Goal: Task Accomplishment & Management: Complete application form

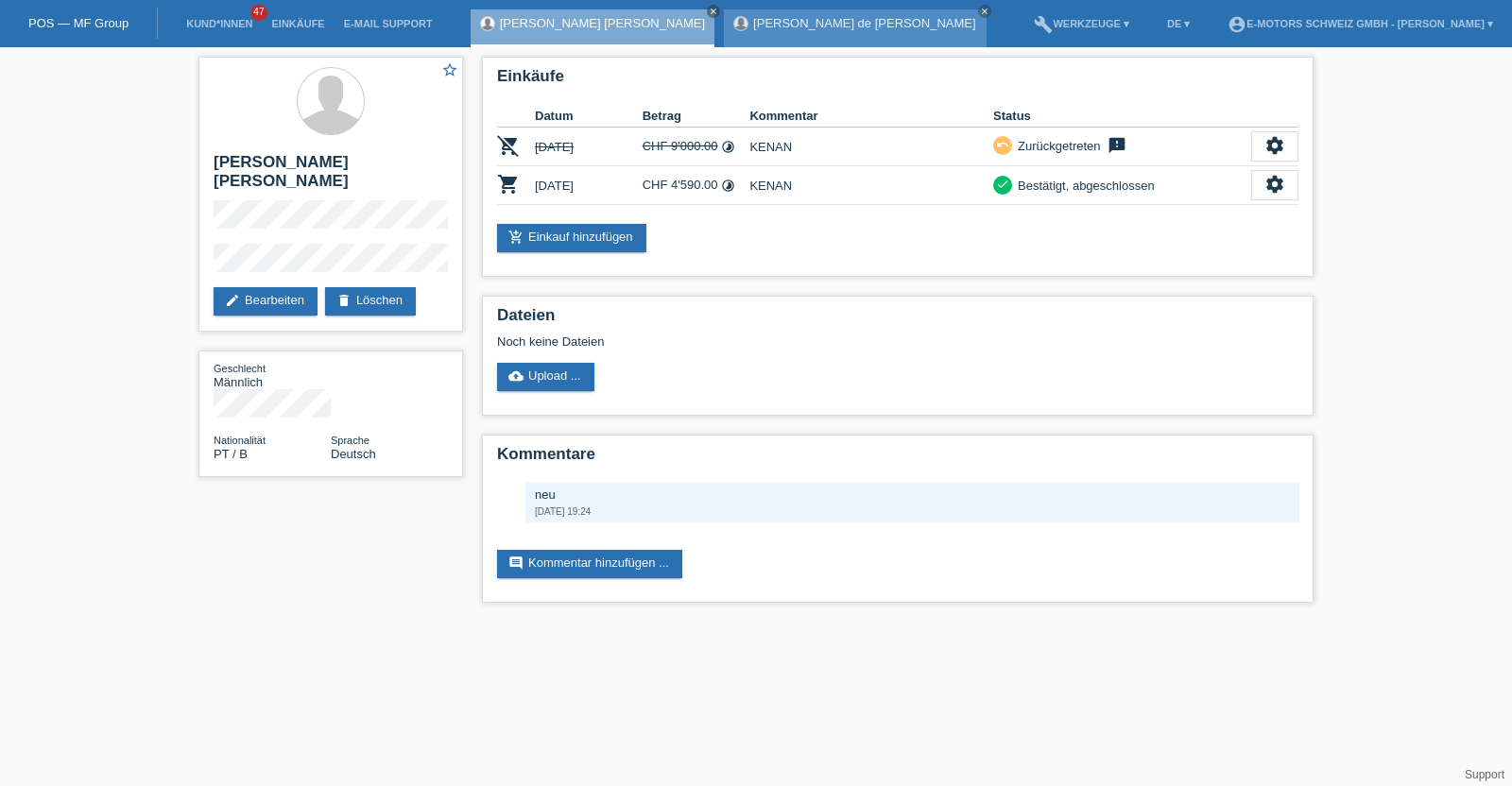
click at [800, 10] on div "Maria Celeste Oliveira de Jesus close" at bounding box center [855, 28] width 262 height 38
click at [795, 24] on link "[PERSON_NAME] de Jesus" at bounding box center [865, 23] width 223 height 15
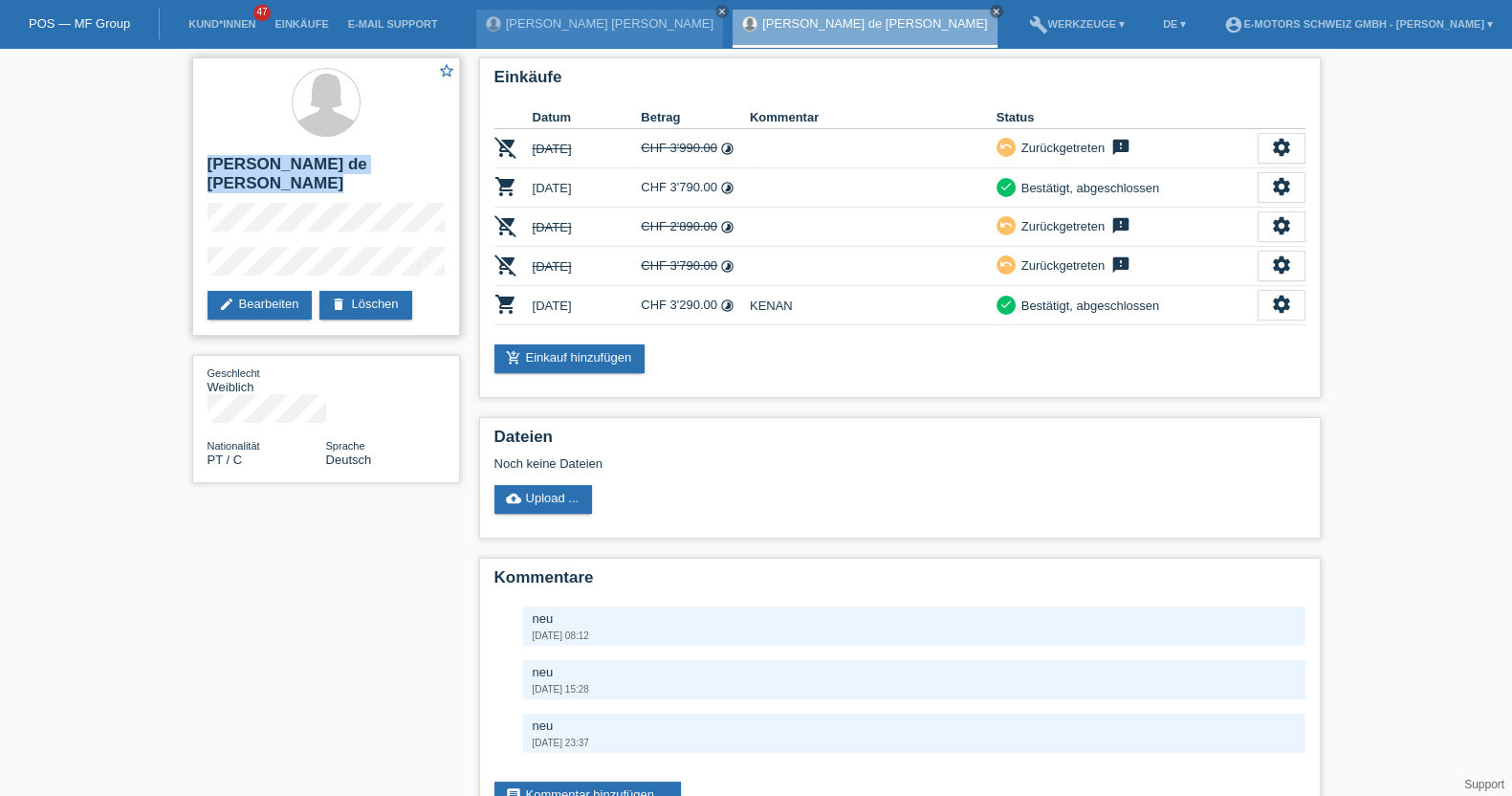
click at [235, 173] on div "star_border [PERSON_NAME] de [PERSON_NAME] edit Bearbeiten delete Löschen" at bounding box center [326, 196] width 268 height 278
click at [210, 156] on h2 "[PERSON_NAME] de [PERSON_NAME]" at bounding box center [325, 179] width 237 height 48
click at [295, 21] on link "Einkäufe" at bounding box center [302, 24] width 73 height 12
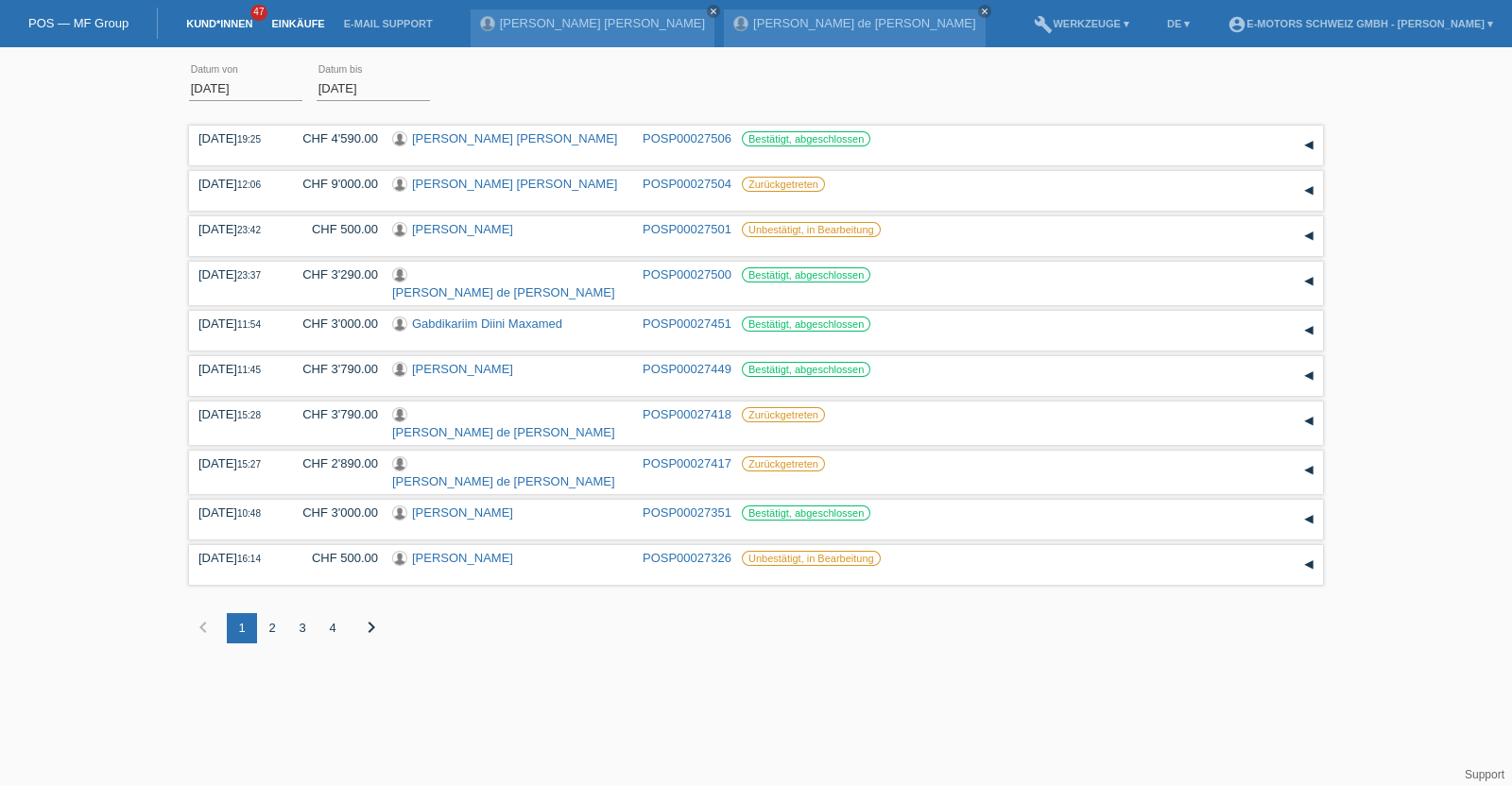
click at [216, 20] on link "Kund*innen" at bounding box center [219, 23] width 85 height 12
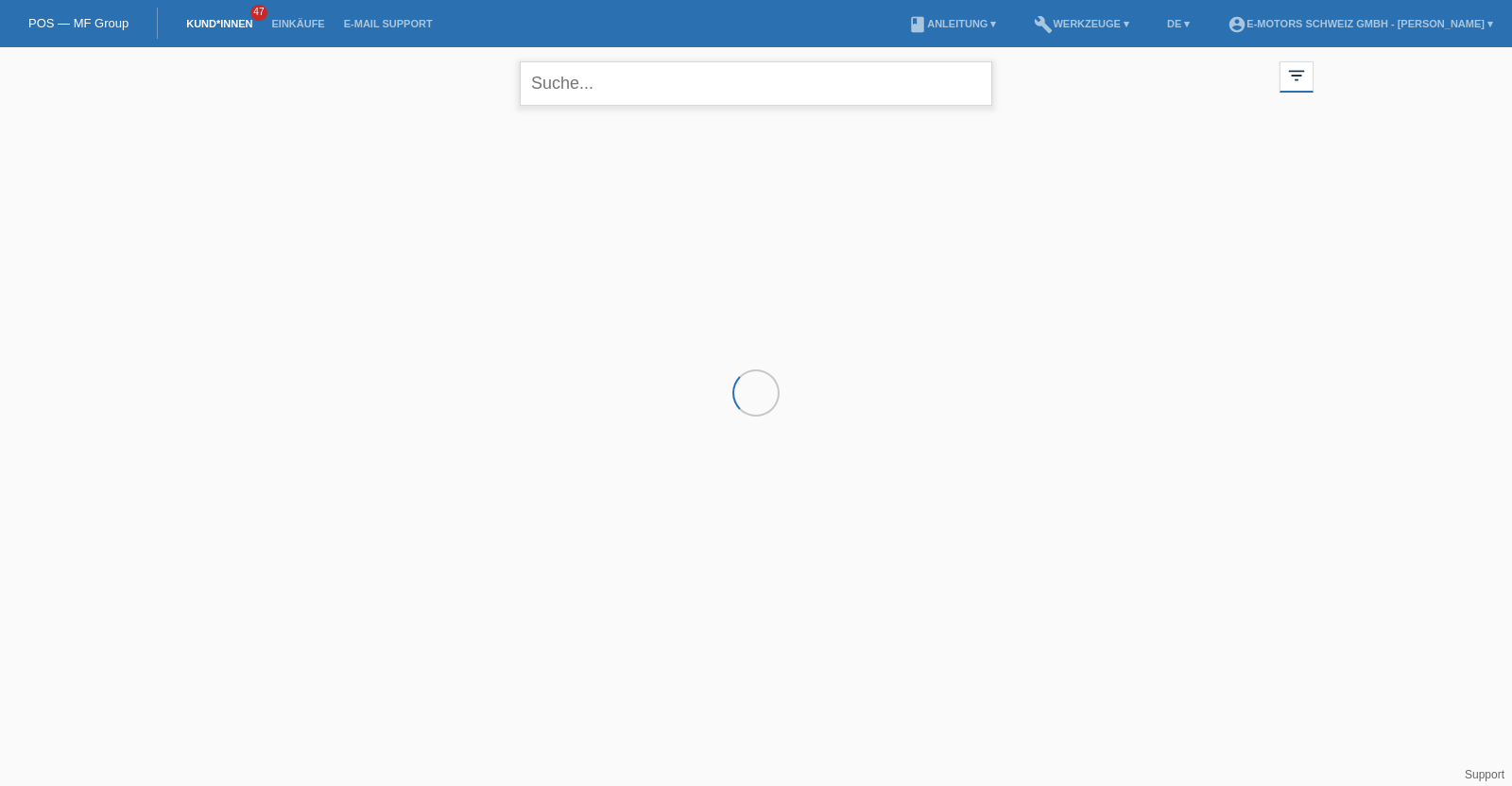
click at [579, 76] on input "text" at bounding box center [755, 83] width 473 height 45
type input "brot"
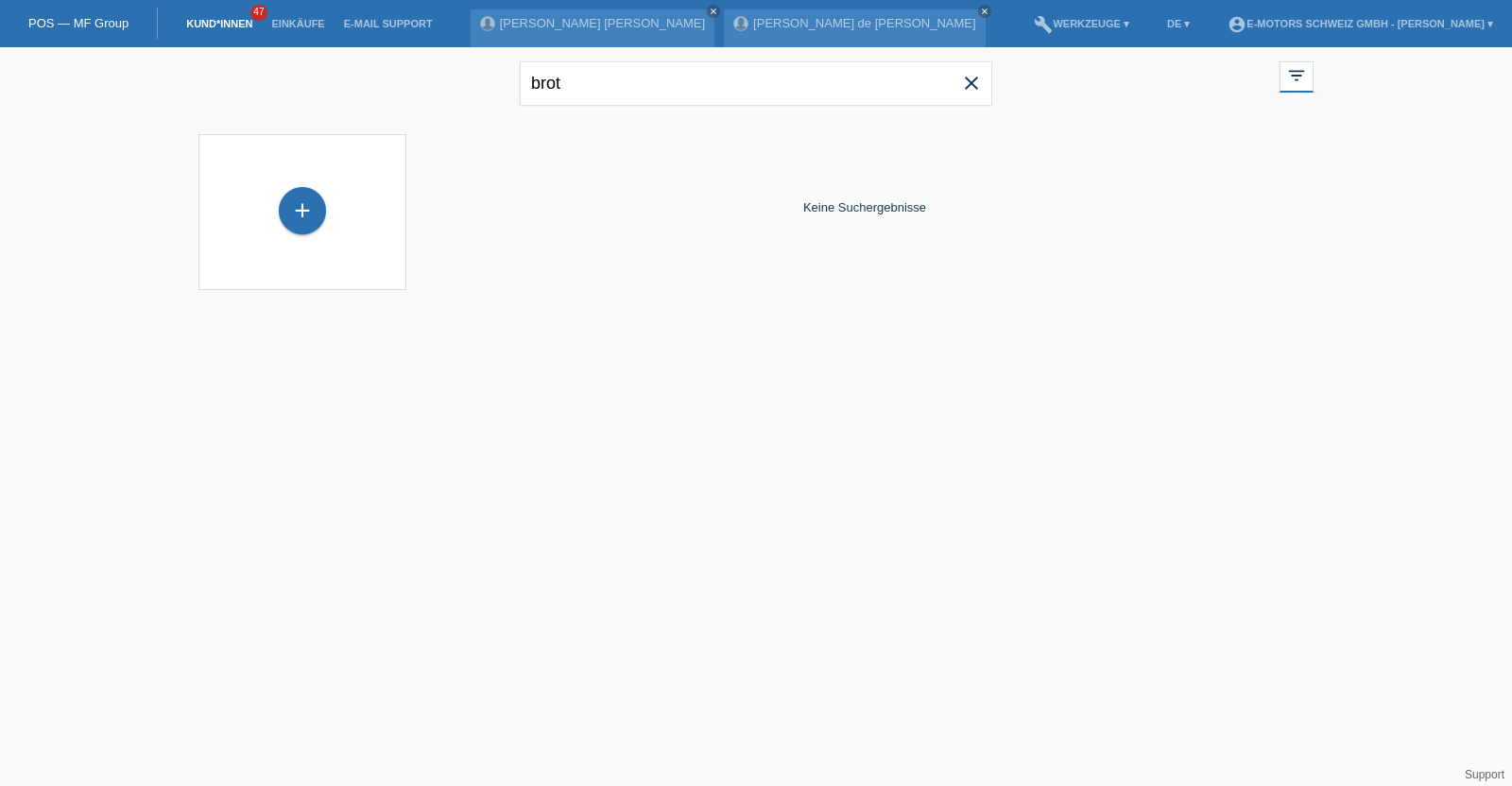
click at [268, 221] on div "+" at bounding box center [302, 213] width 178 height 50
click at [301, 216] on div "+" at bounding box center [302, 211] width 48 height 48
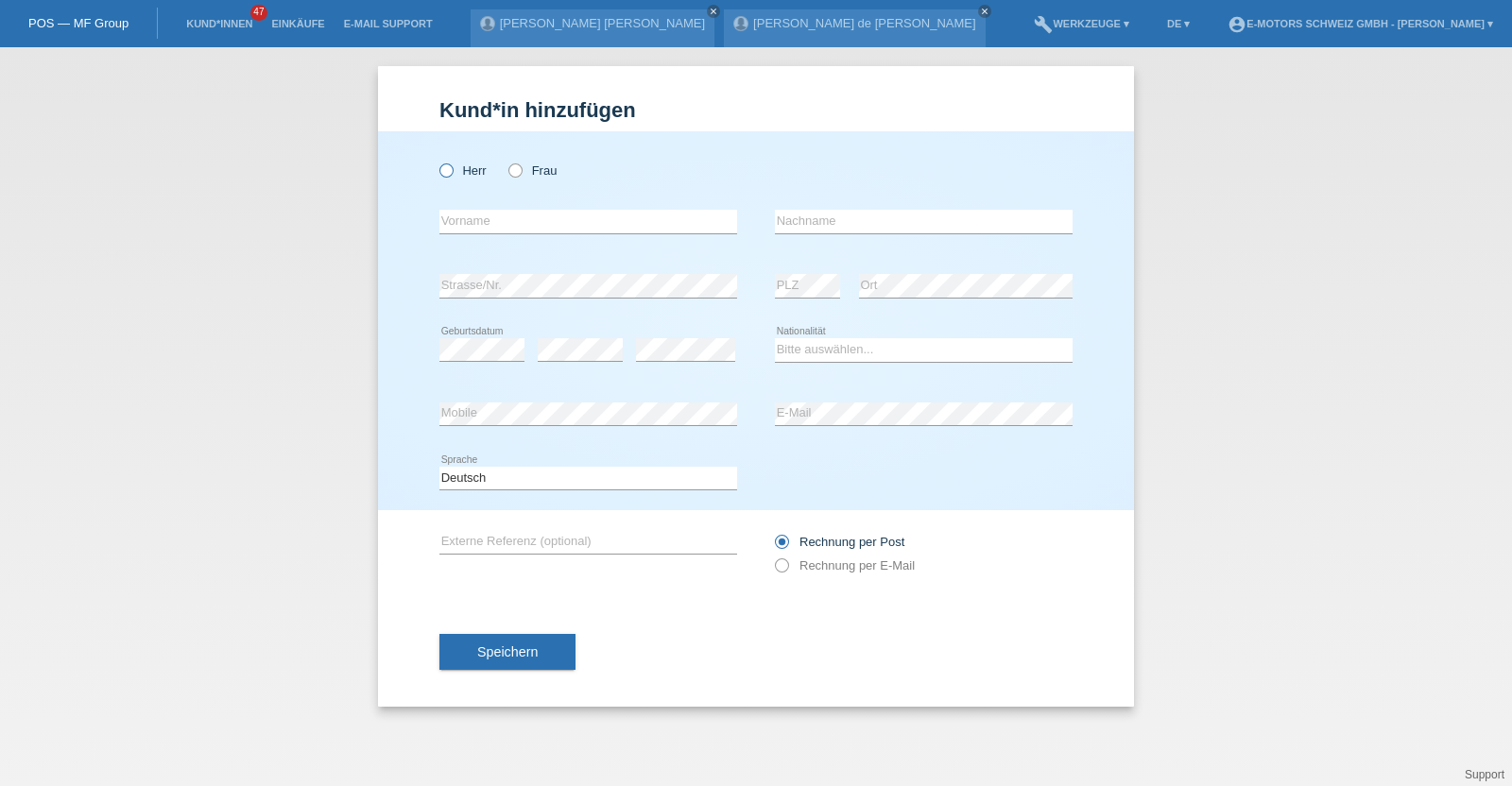
click at [437, 160] on icon at bounding box center [437, 160] width 0 height 0
click at [450, 167] on input "Herr" at bounding box center [445, 169] width 13 height 13
radio input "true"
click at [824, 221] on input "text" at bounding box center [923, 221] width 298 height 23
type input "Brot"
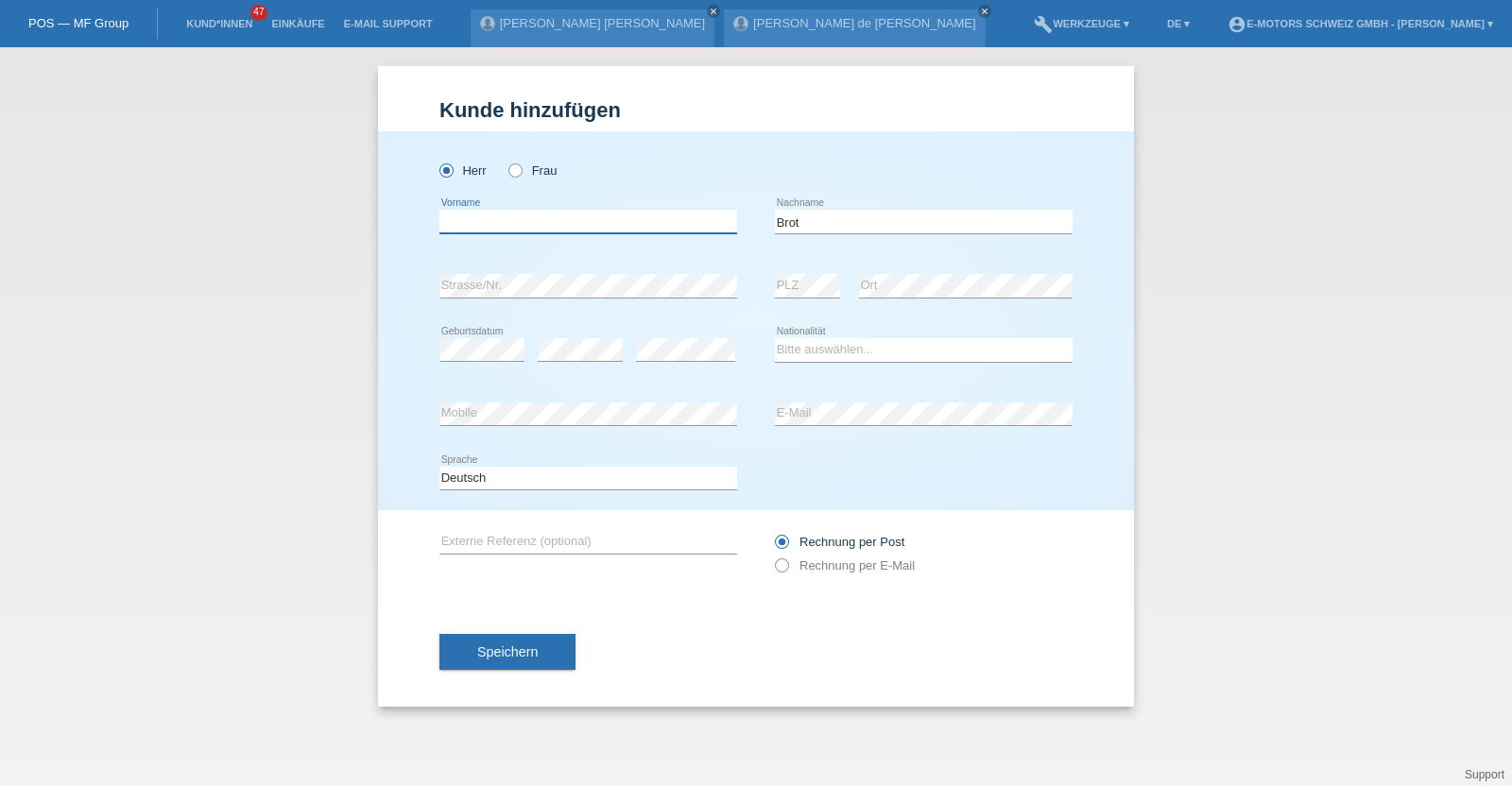
click at [488, 224] on input "text" at bounding box center [588, 221] width 298 height 23
type input "Ernst Waldemar"
click at [657, 334] on div "error" at bounding box center [685, 350] width 99 height 64
click at [804, 358] on select "Bitte auswählen... Schweiz Deutschland Liechtenstein Österreich ------------ Af…" at bounding box center [923, 349] width 298 height 22
select select "CH"
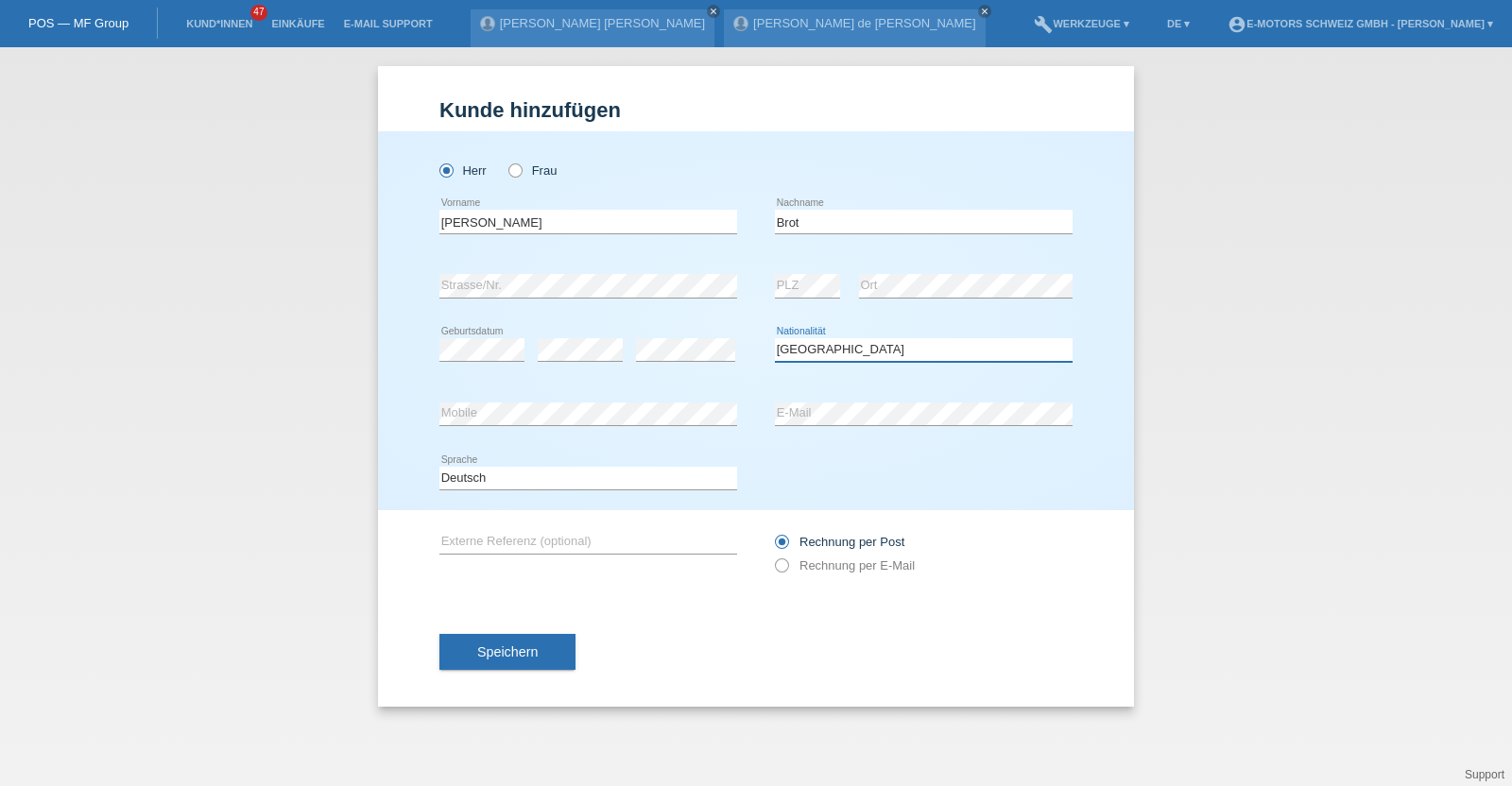
click at [774, 339] on select "Bitte auswählen... Schweiz Deutschland Liechtenstein Österreich ------------ Af…" at bounding box center [923, 349] width 298 height 22
click at [725, 412] on div "error Mobile error E-Mail" at bounding box center [756, 414] width 633 height 64
click at [501, 648] on span "Speichern" at bounding box center [508, 652] width 60 height 16
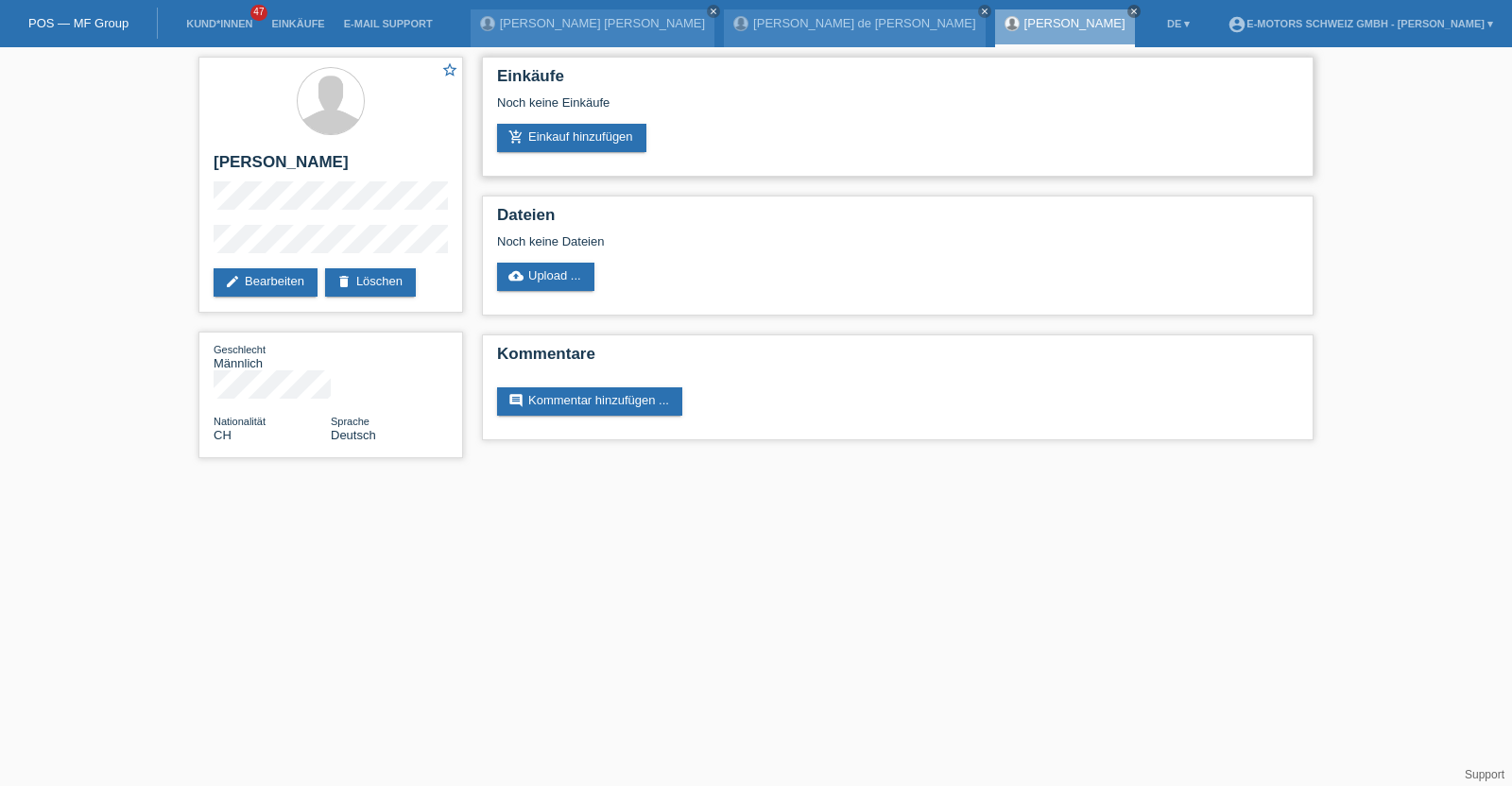
click at [550, 122] on div "Noch keine Einkäufe" at bounding box center [898, 109] width 802 height 28
click at [550, 132] on link "add_shopping_cart Einkauf hinzufügen" at bounding box center [572, 138] width 149 height 28
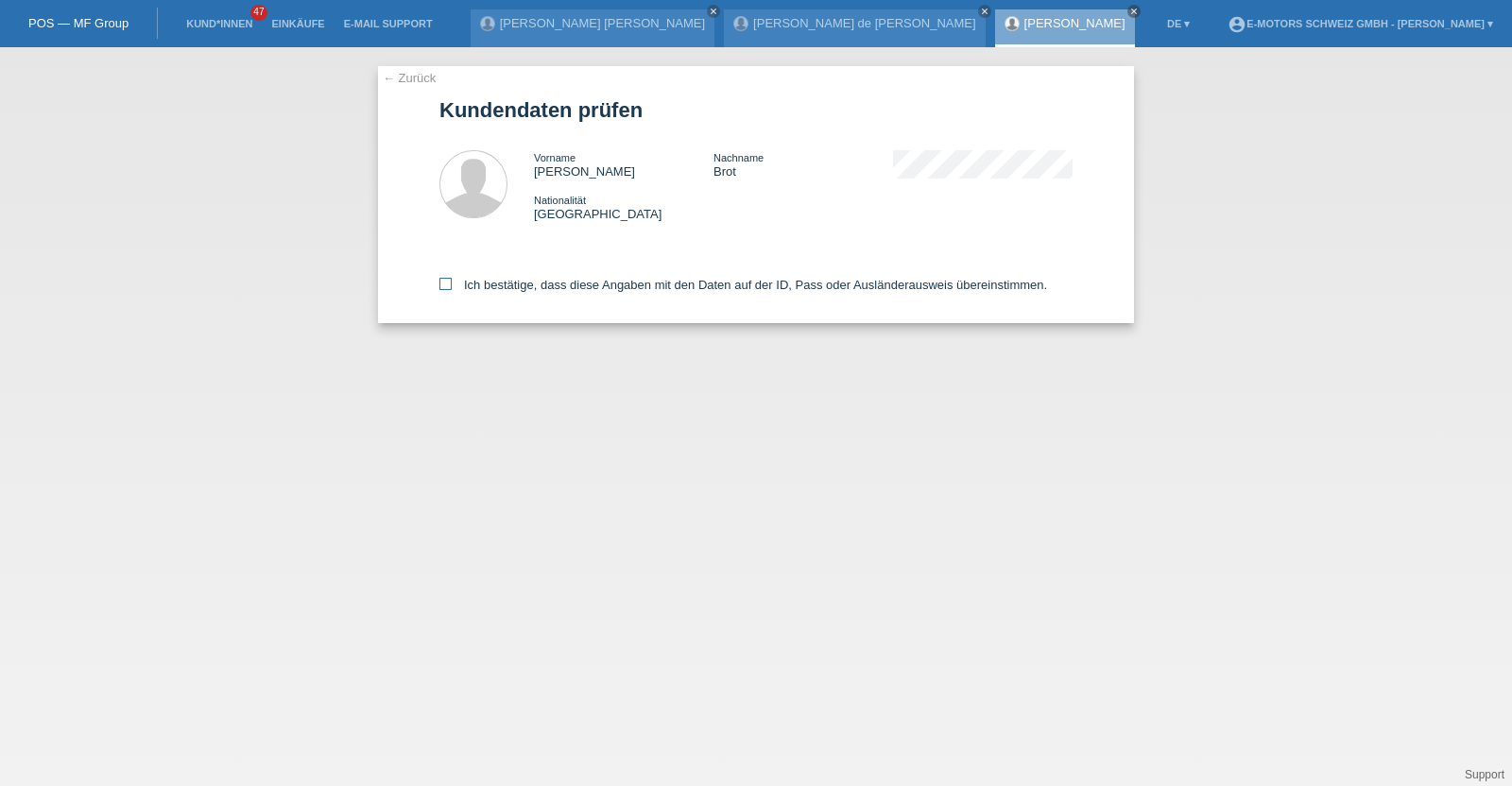
click at [649, 290] on label "Ich bestätige, dass diese Angaben mit den Daten auf der ID, Pass oder Ausländer…" at bounding box center [743, 284] width 608 height 15
click at [451, 290] on input "Ich bestätige, dass diese Angaben mit den Daten auf der ID, Pass oder Ausländer…" at bounding box center [445, 283] width 13 height 13
checkbox input "true"
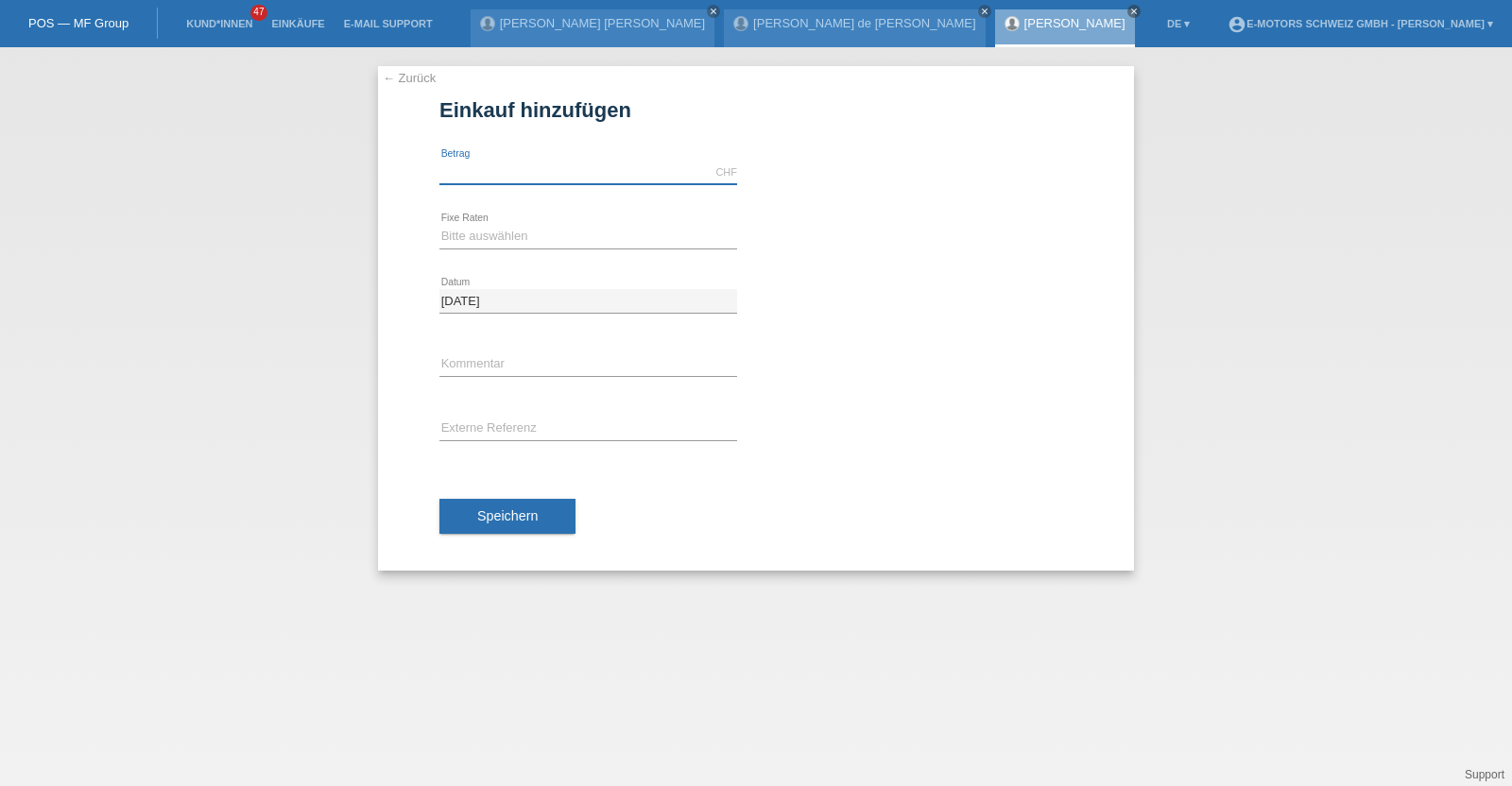
click at [593, 179] on input "text" at bounding box center [588, 172] width 298 height 23
type input "10000.00"
click at [502, 231] on select "Bitte auswählen 12 Raten 24 Raten 36 Raten 48 Raten" at bounding box center [588, 236] width 298 height 22
select select "214"
click at [440, 225] on select "Bitte auswählen 12 Raten 24 Raten 36 Raten 48 Raten" at bounding box center [588, 236] width 298 height 22
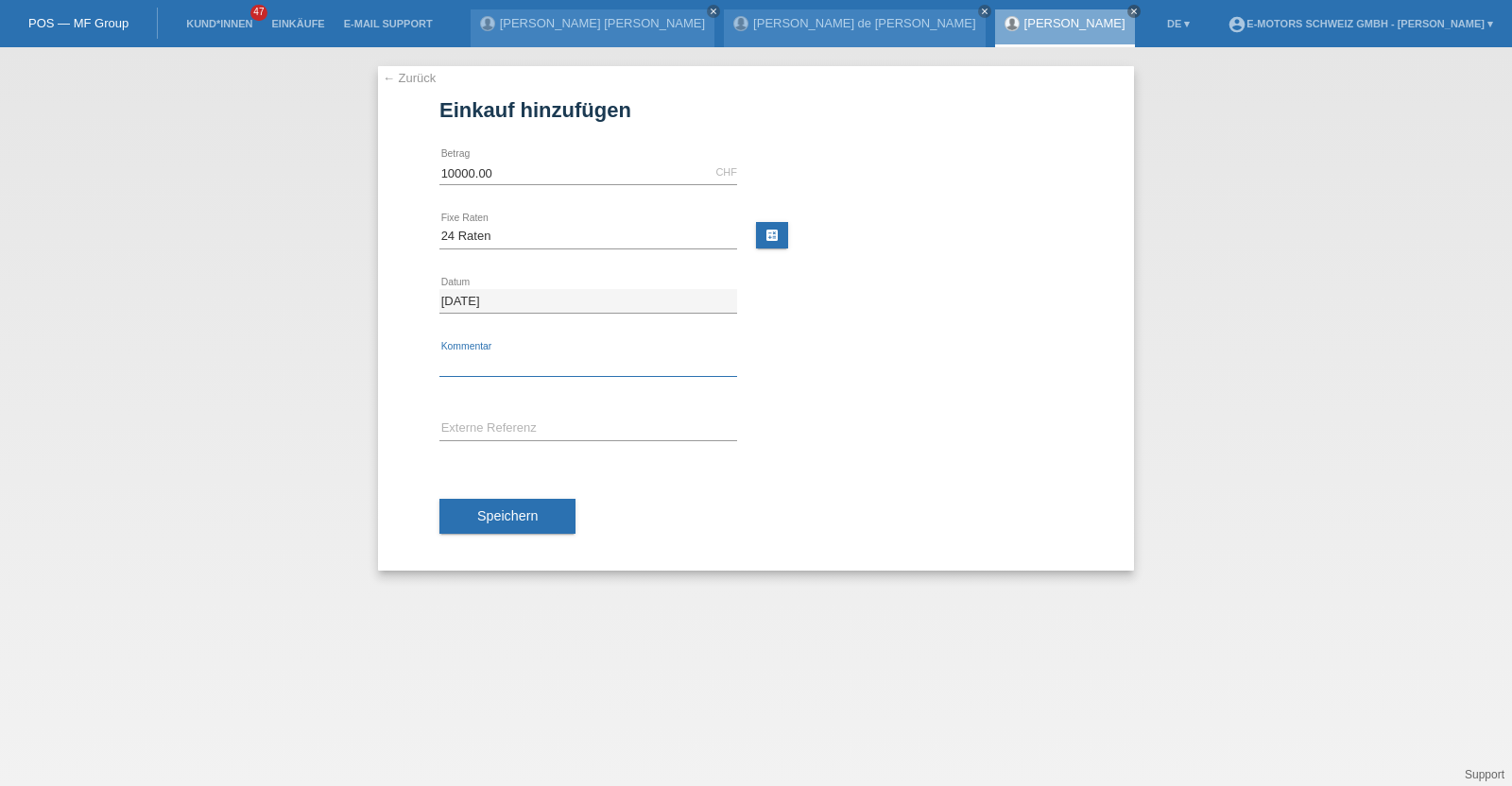
click at [480, 361] on input "text" at bounding box center [588, 365] width 298 height 23
type input "KENAN"
click at [508, 512] on span "Speichern" at bounding box center [508, 516] width 60 height 16
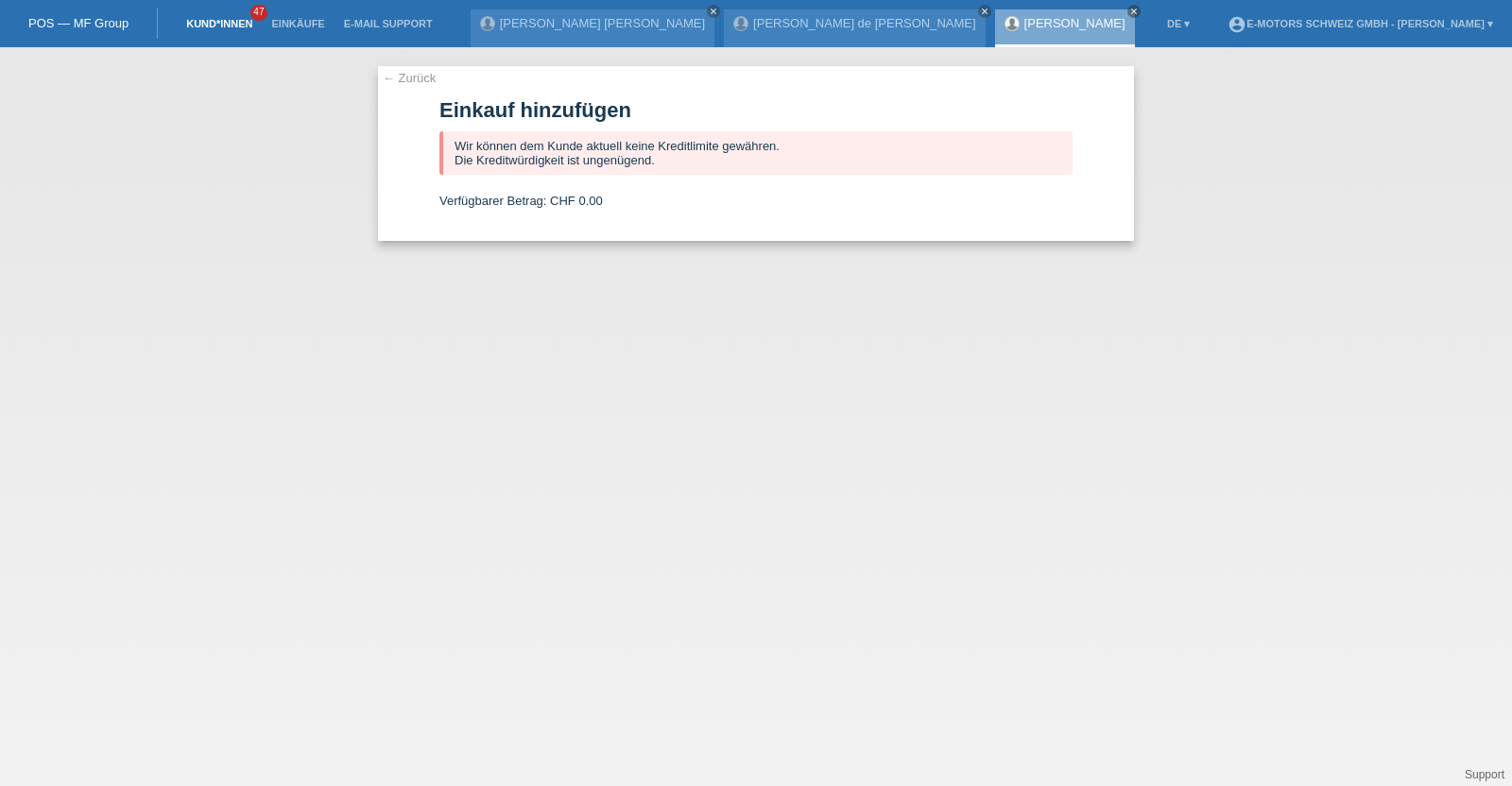
click at [225, 25] on link "Kund*innen" at bounding box center [219, 23] width 85 height 12
